Goal: Check status: Check status

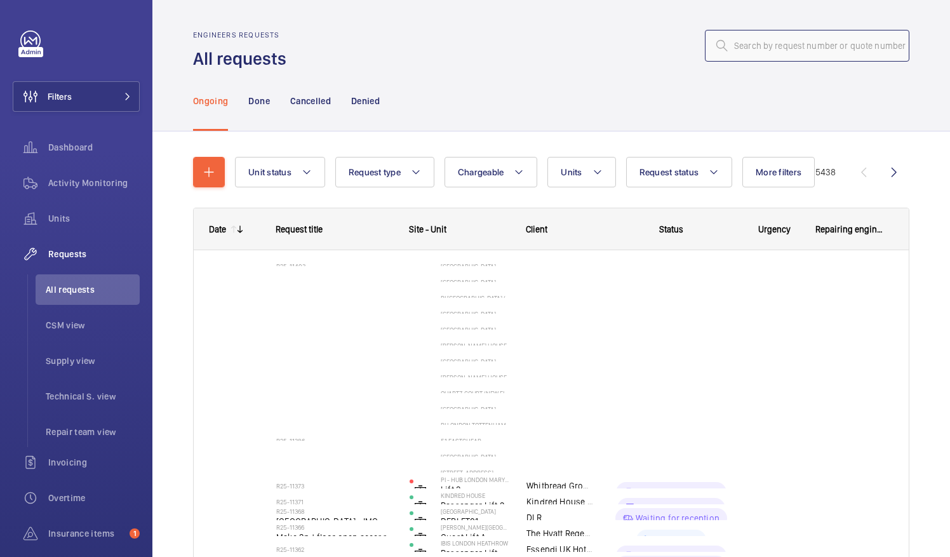
click at [737, 46] on input "text" at bounding box center [807, 46] width 205 height 32
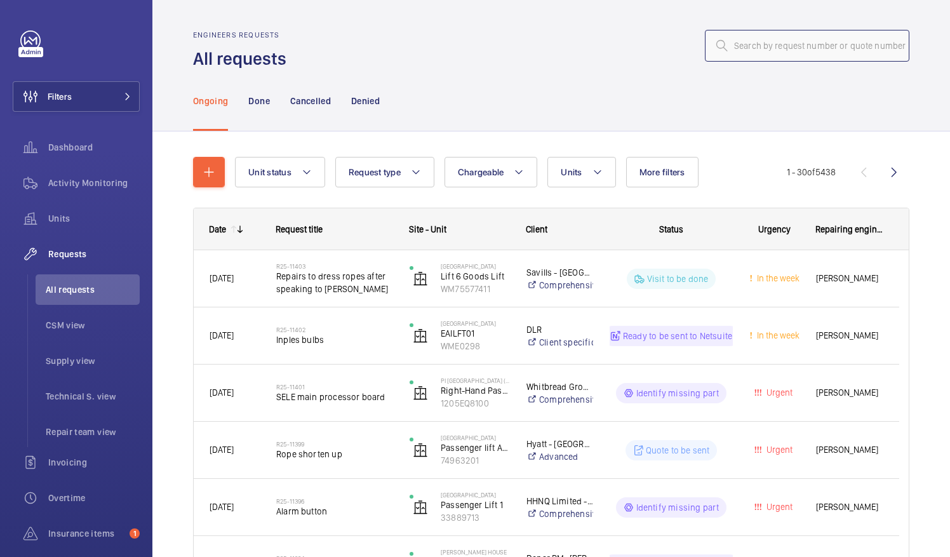
paste input "R25-09635"
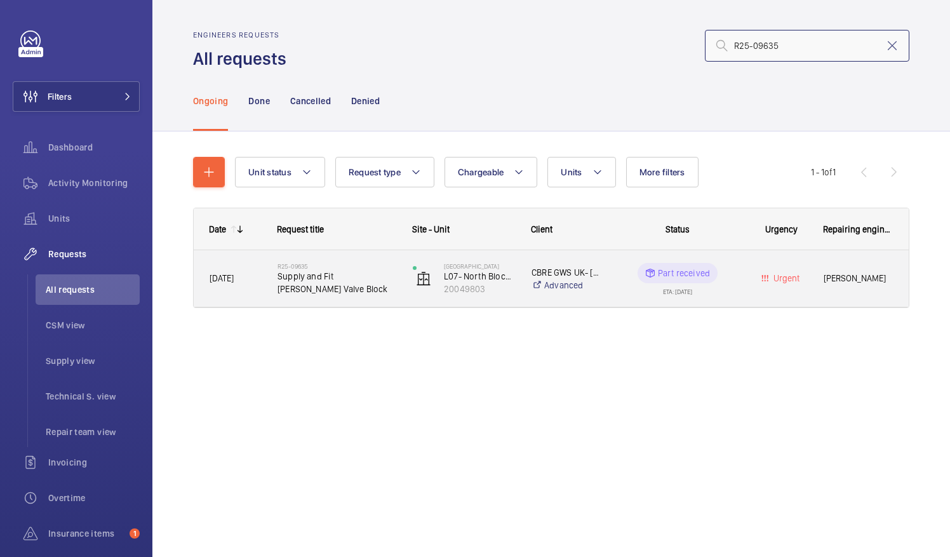
type input "R25-09635"
click at [318, 290] on span "Supply and Fit Blain Valve Block" at bounding box center [337, 282] width 119 height 25
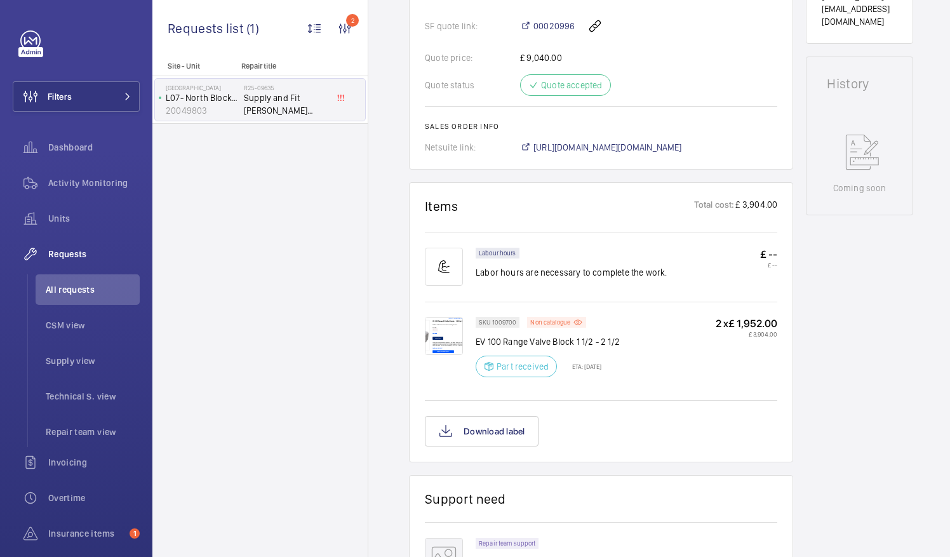
scroll to position [600, 0]
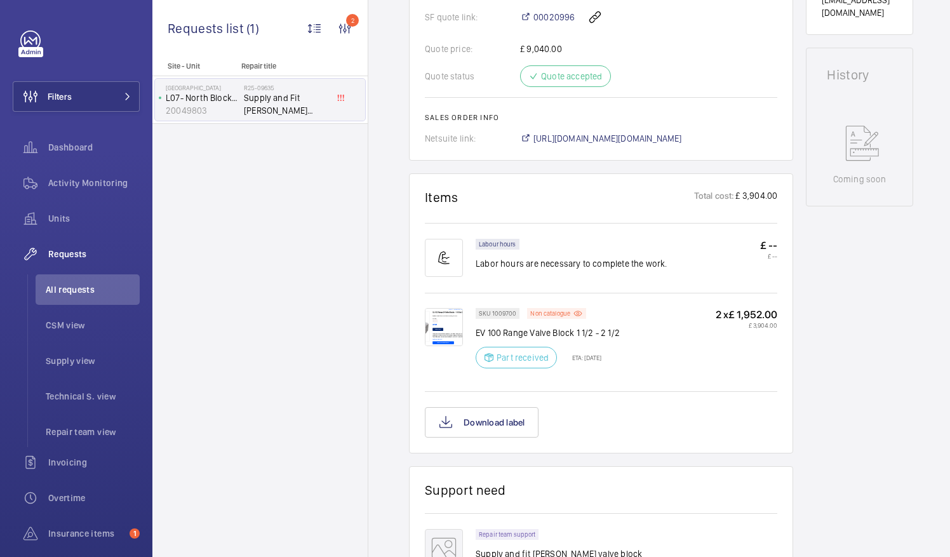
click at [446, 317] on img at bounding box center [444, 327] width 38 height 38
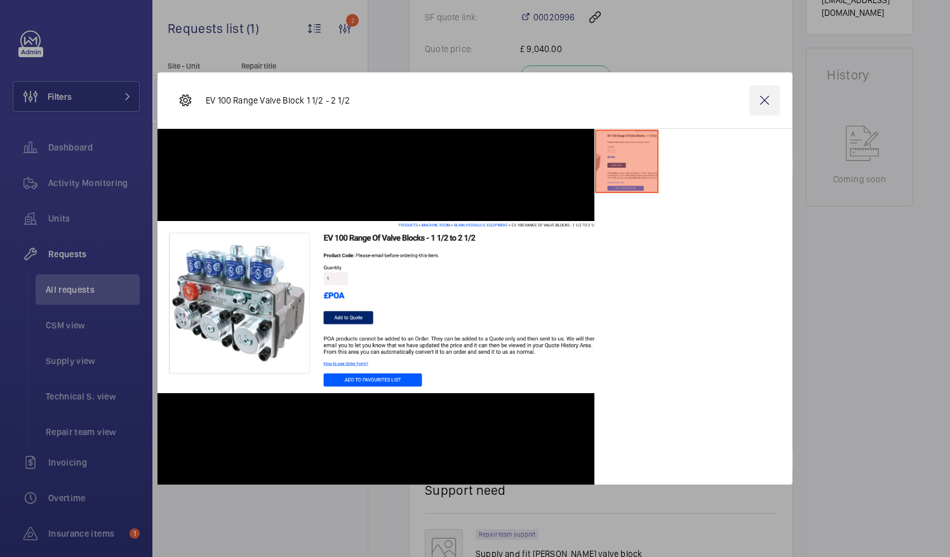
click at [764, 99] on wm-front-icon-button at bounding box center [765, 100] width 30 height 30
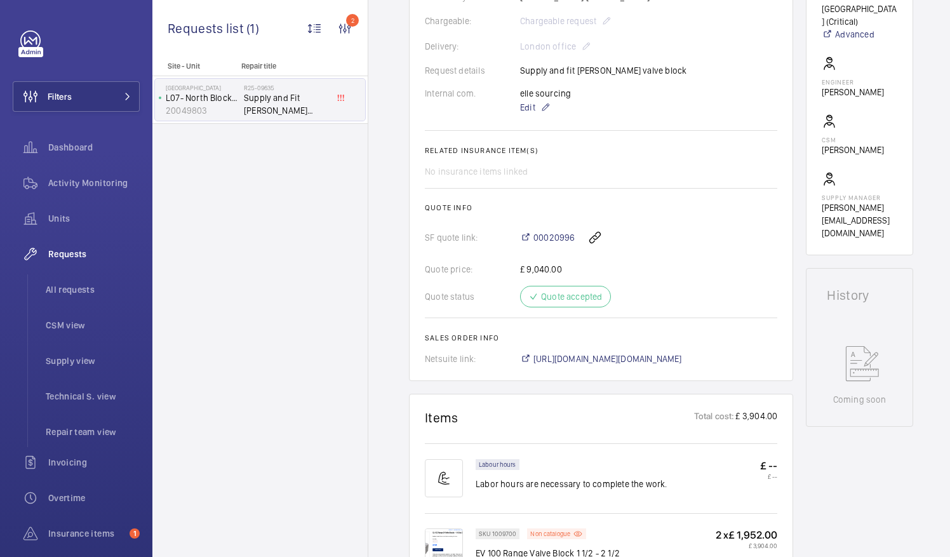
scroll to position [379, 0]
click at [682, 353] on span "https://6461500.app.netsuite.com/app/accounting/transactions/salesord.nl?id=285…" at bounding box center [608, 359] width 149 height 13
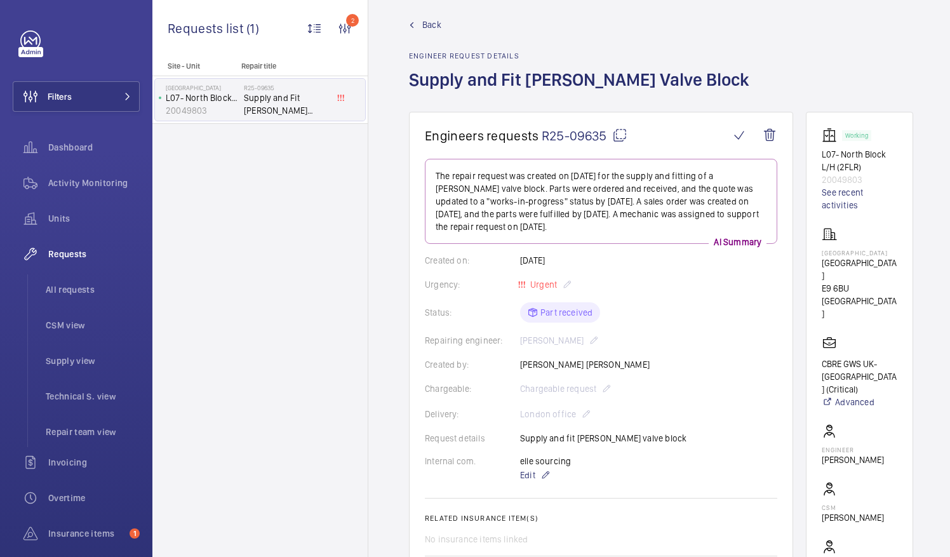
scroll to position [8, 0]
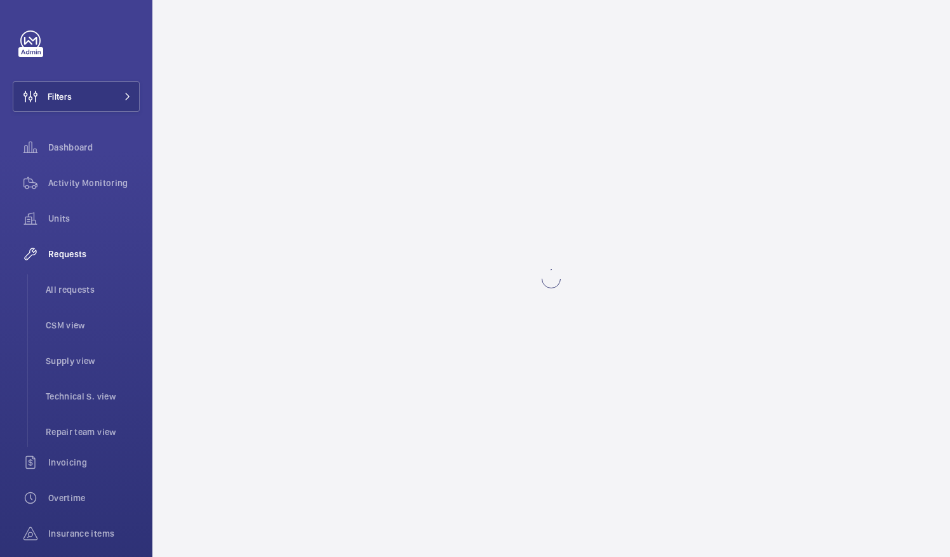
click at [548, 201] on wm-front-async-data-loader at bounding box center [551, 278] width 798 height 557
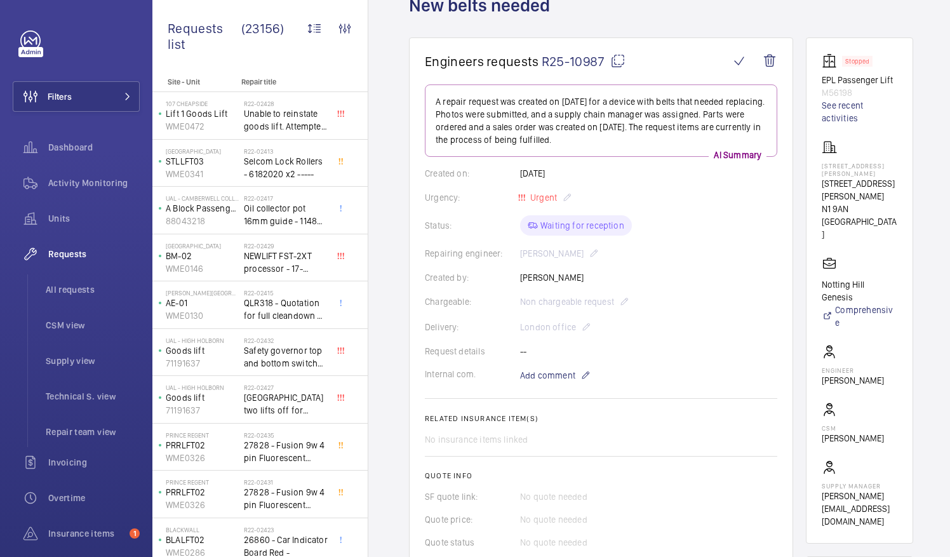
scroll to position [79, 0]
